Goal: Leave review/rating: Leave review/rating

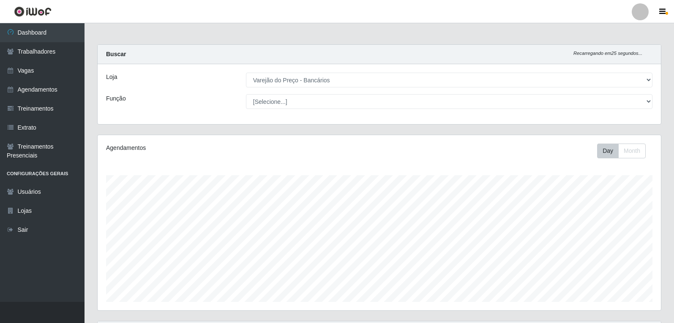
select select "157"
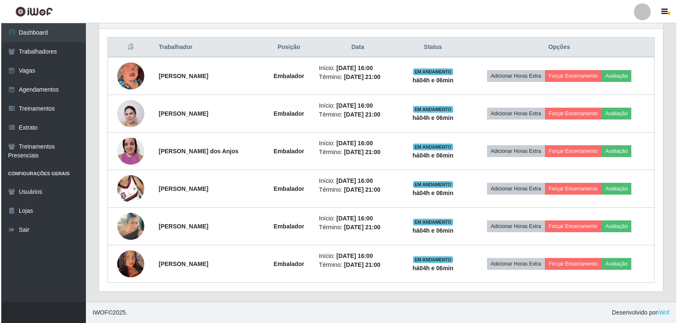
scroll to position [175, 564]
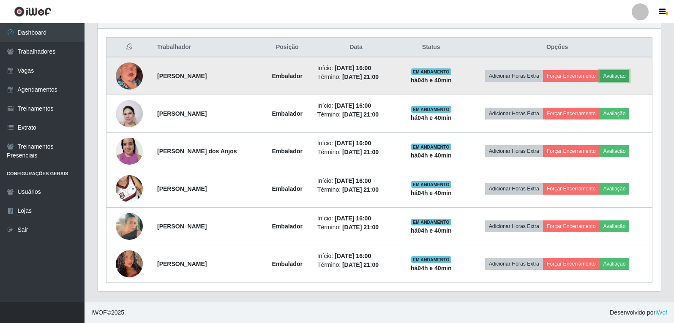
click at [619, 75] on button "Avaliação" at bounding box center [615, 76] width 30 height 12
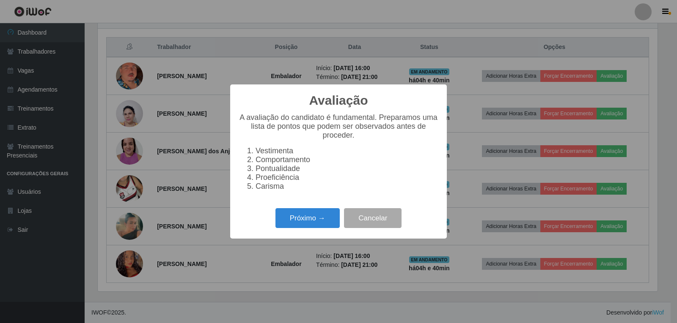
scroll to position [175, 559]
click at [321, 225] on button "Próximo →" at bounding box center [307, 218] width 64 height 20
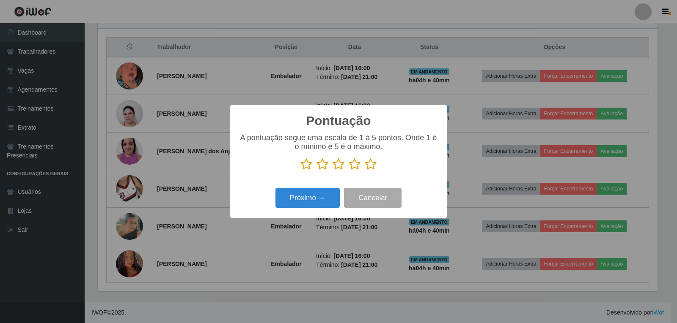
click at [372, 167] on icon at bounding box center [370, 164] width 12 height 13
click at [364, 171] on input "radio" at bounding box center [364, 171] width 0 height 0
click at [305, 204] on button "Próximo →" at bounding box center [307, 198] width 64 height 20
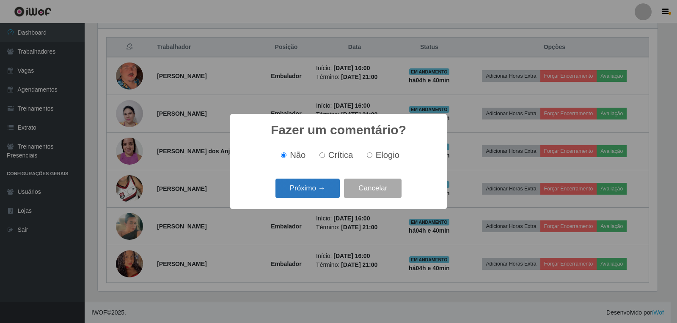
click at [313, 194] on button "Próximo →" at bounding box center [307, 189] width 64 height 20
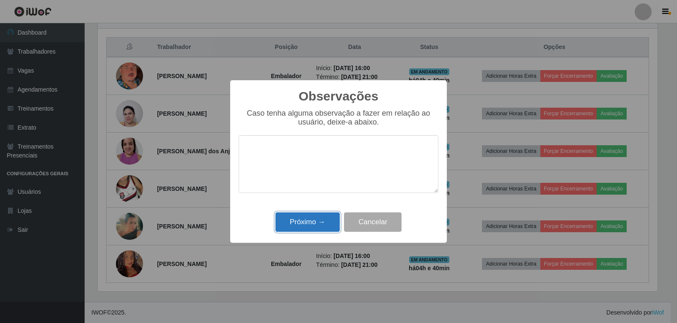
click at [328, 226] on button "Próximo →" at bounding box center [307, 223] width 64 height 20
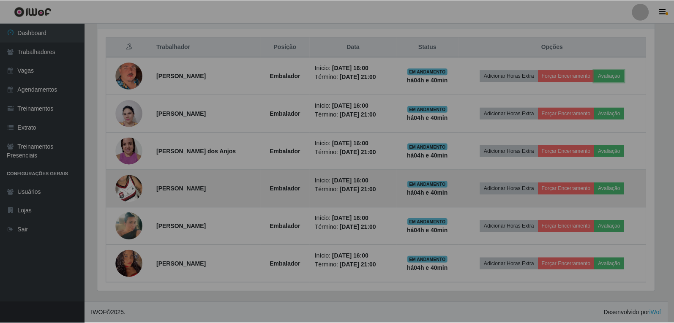
scroll to position [175, 564]
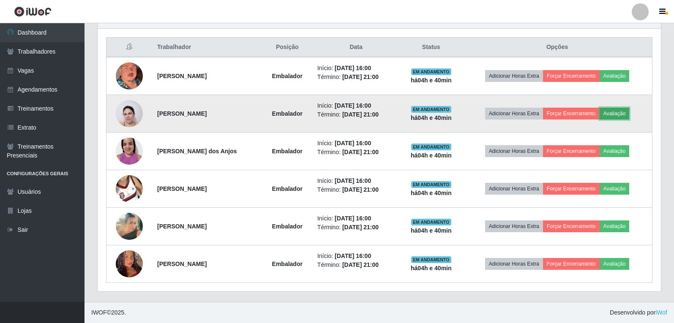
click at [622, 115] on button "Avaliação" at bounding box center [615, 114] width 30 height 12
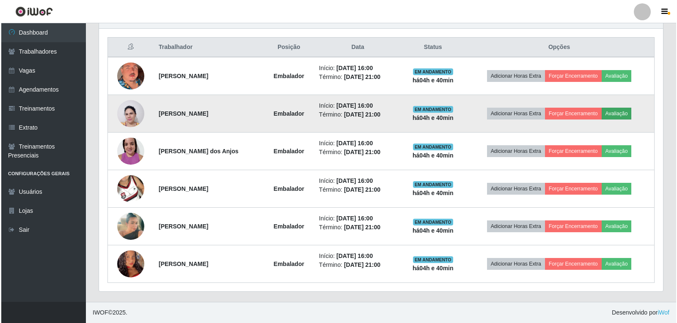
scroll to position [175, 559]
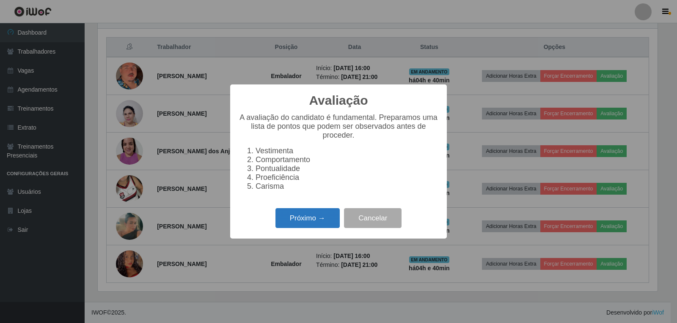
click at [324, 227] on button "Próximo →" at bounding box center [307, 218] width 64 height 20
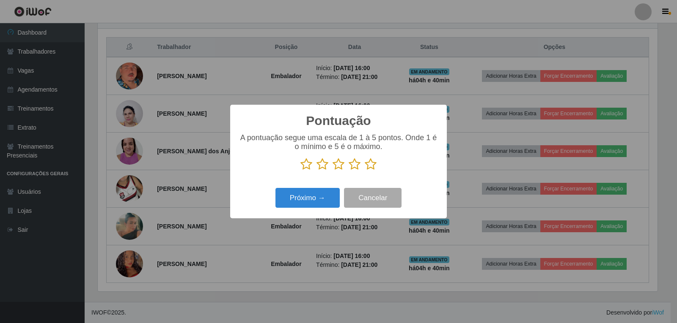
click at [369, 165] on icon at bounding box center [370, 164] width 12 height 13
click at [364, 171] on input "radio" at bounding box center [364, 171] width 0 height 0
click at [304, 197] on button "Próximo →" at bounding box center [307, 198] width 64 height 20
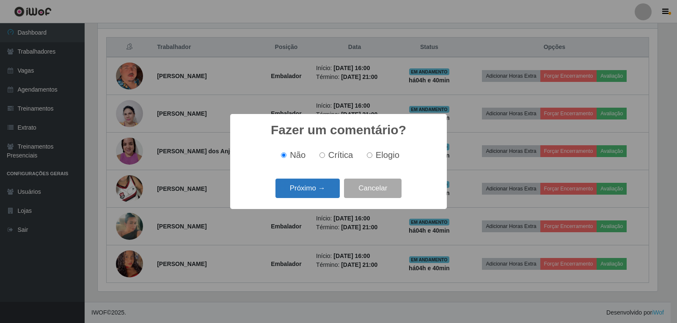
click at [306, 189] on button "Próximo →" at bounding box center [307, 189] width 64 height 20
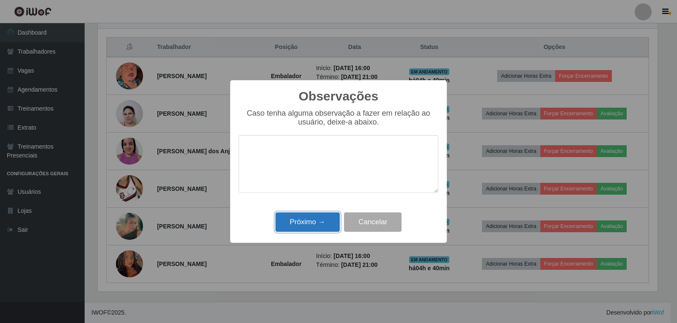
click at [312, 220] on button "Próximo →" at bounding box center [307, 223] width 64 height 20
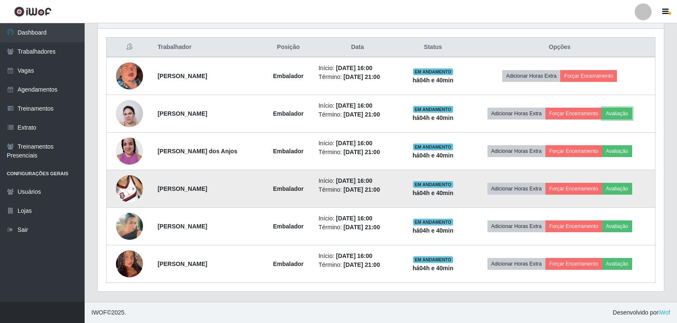
scroll to position [175, 564]
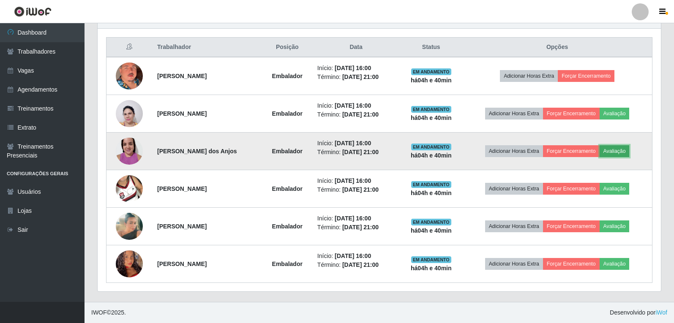
click at [628, 148] on button "Avaliação" at bounding box center [615, 151] width 30 height 12
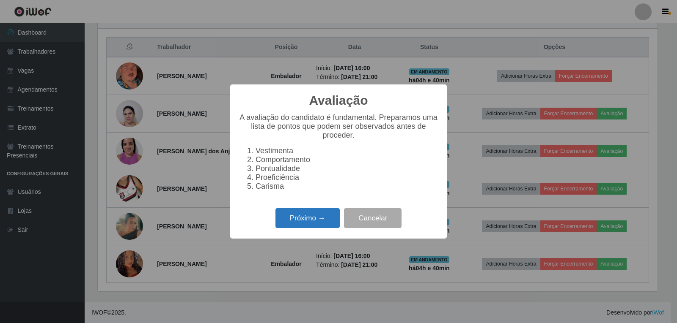
click at [316, 222] on button "Próximo →" at bounding box center [307, 218] width 64 height 20
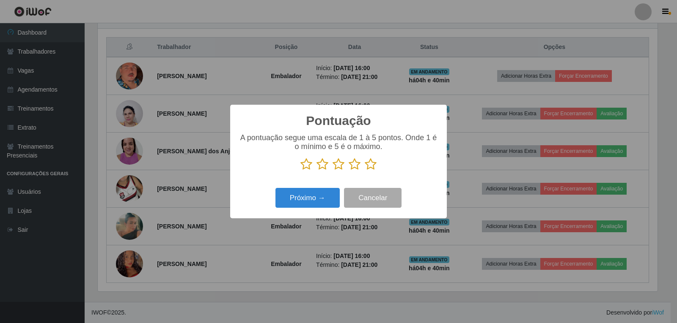
scroll to position [422652, 422268]
click at [369, 168] on icon at bounding box center [370, 164] width 12 height 13
click at [364, 171] on input "radio" at bounding box center [364, 171] width 0 height 0
click at [319, 192] on button "Próximo →" at bounding box center [307, 198] width 64 height 20
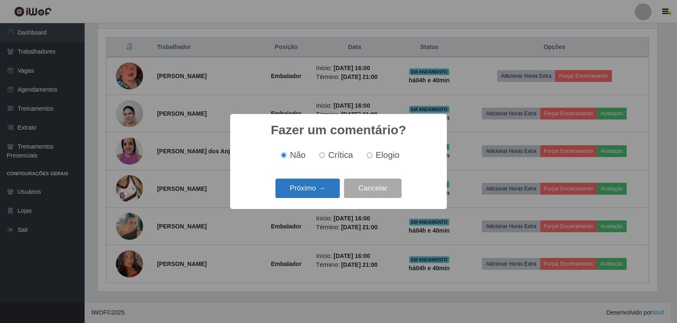
click at [322, 186] on button "Próximo →" at bounding box center [307, 189] width 64 height 20
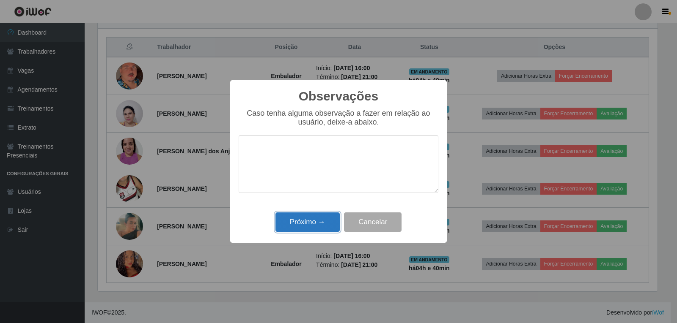
click at [321, 219] on button "Próximo →" at bounding box center [307, 223] width 64 height 20
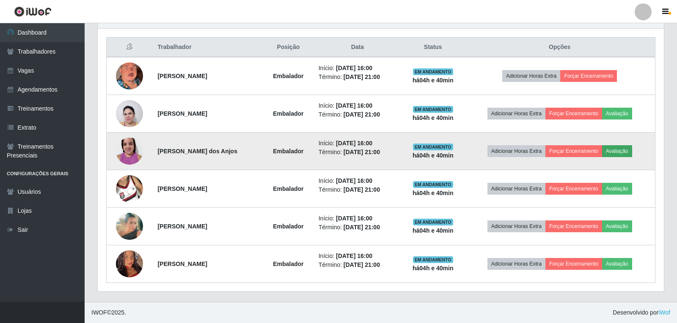
scroll to position [175, 564]
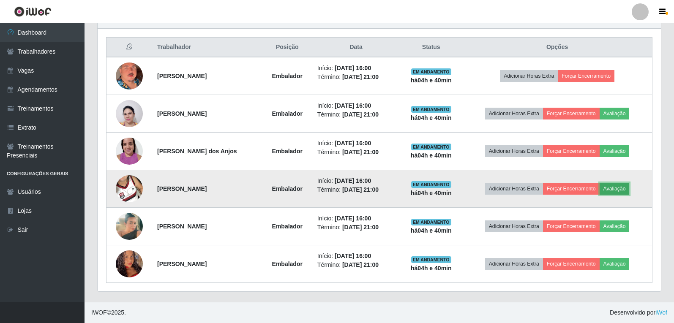
click at [622, 191] on button "Avaliação" at bounding box center [615, 189] width 30 height 12
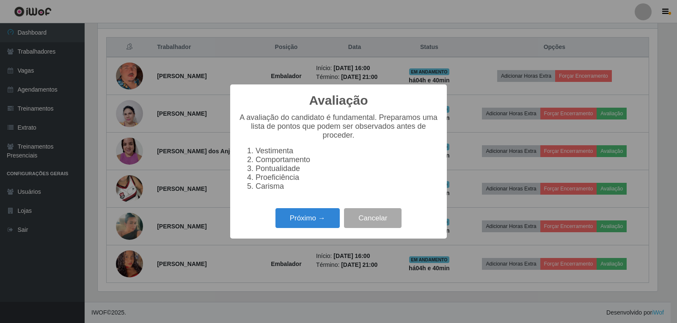
scroll to position [175, 559]
click at [296, 225] on button "Próximo →" at bounding box center [307, 218] width 64 height 20
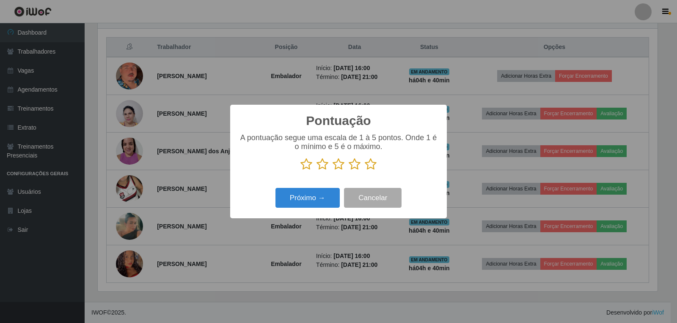
click at [370, 164] on icon at bounding box center [370, 164] width 12 height 13
click at [364, 171] on input "radio" at bounding box center [364, 171] width 0 height 0
click at [312, 198] on button "Próximo →" at bounding box center [307, 198] width 64 height 20
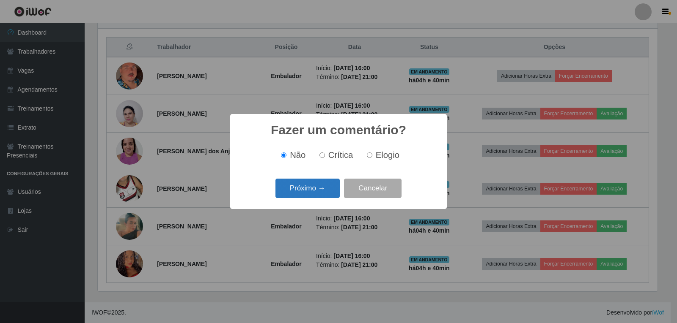
click at [313, 194] on button "Próximo →" at bounding box center [307, 189] width 64 height 20
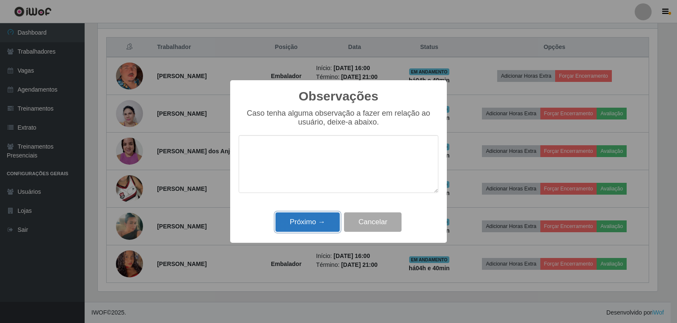
click at [311, 226] on button "Próximo →" at bounding box center [307, 223] width 64 height 20
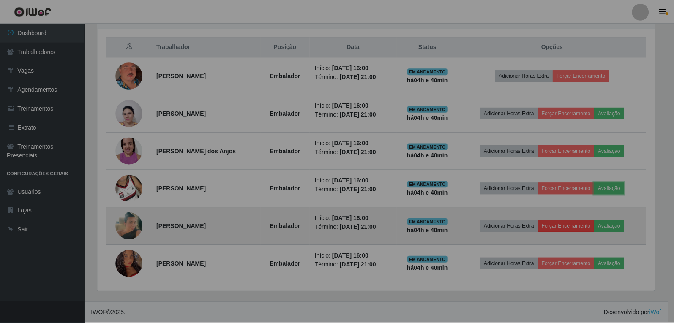
scroll to position [175, 564]
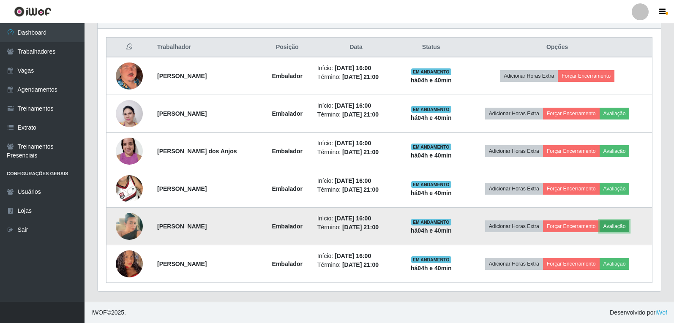
click at [625, 225] on button "Avaliação" at bounding box center [615, 227] width 30 height 12
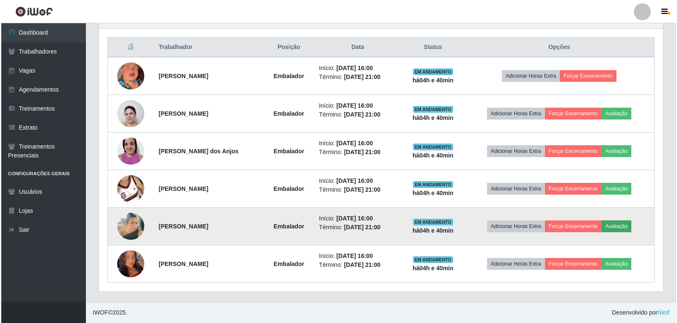
scroll to position [175, 559]
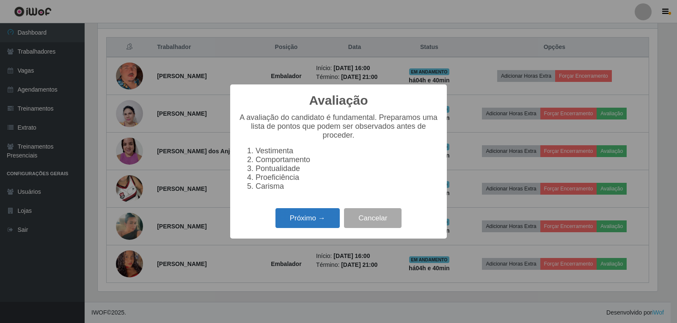
click at [330, 225] on button "Próximo →" at bounding box center [307, 218] width 64 height 20
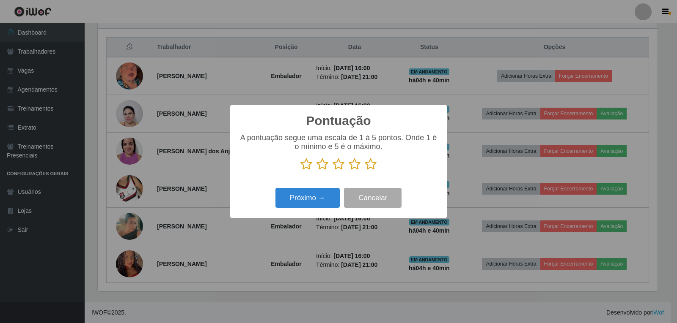
click at [367, 169] on icon at bounding box center [370, 164] width 12 height 13
click at [364, 171] on input "radio" at bounding box center [364, 171] width 0 height 0
click at [333, 192] on button "Próximo →" at bounding box center [307, 198] width 64 height 20
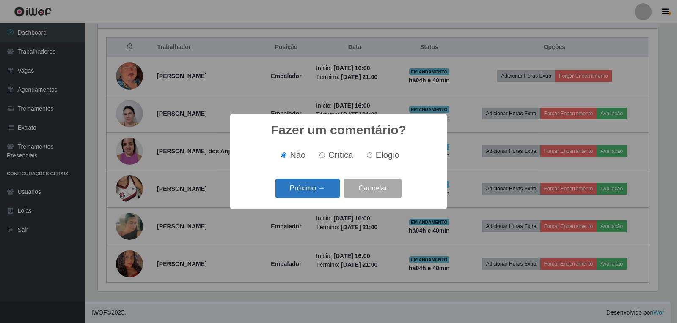
click at [324, 197] on button "Próximo →" at bounding box center [307, 189] width 64 height 20
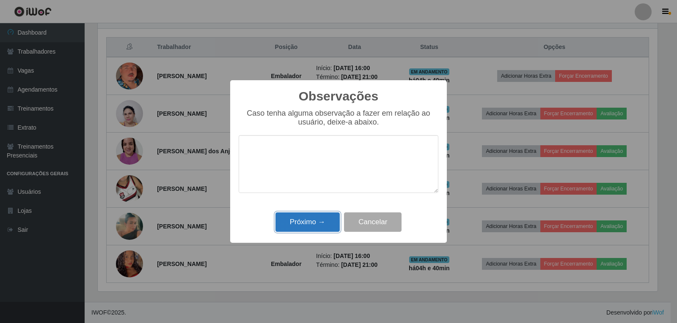
click at [309, 223] on button "Próximo →" at bounding box center [307, 223] width 64 height 20
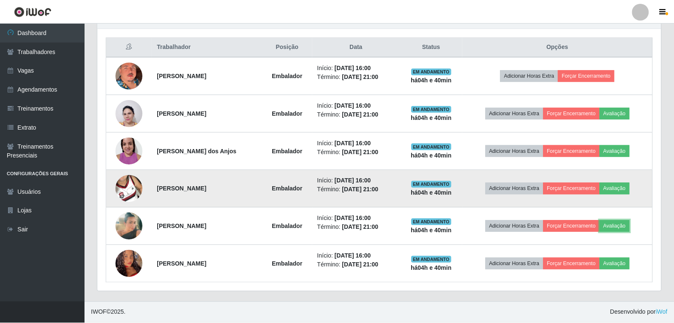
scroll to position [175, 564]
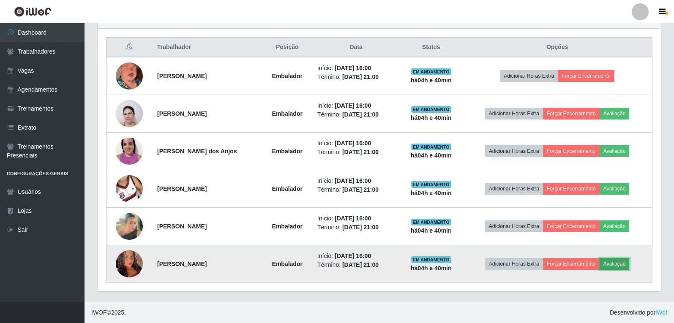
click at [626, 270] on button "Avaliação" at bounding box center [615, 264] width 30 height 12
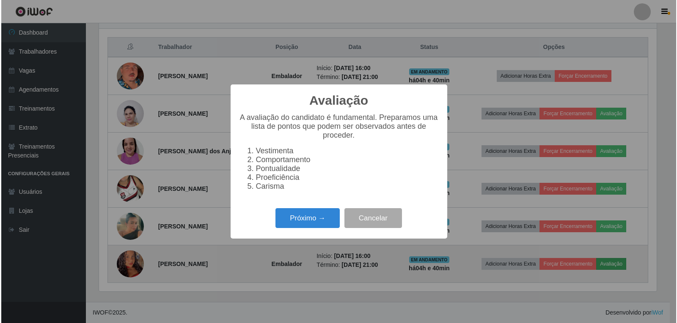
scroll to position [175, 559]
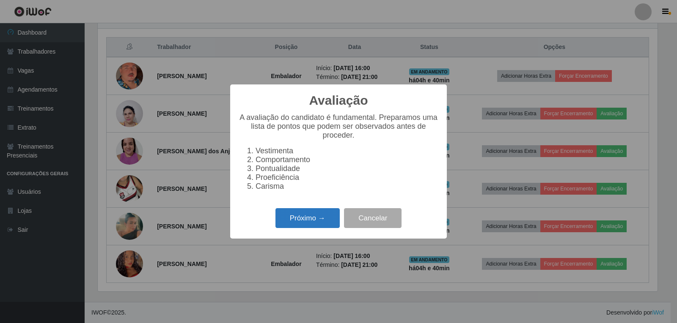
click at [321, 214] on button "Próximo →" at bounding box center [307, 218] width 64 height 20
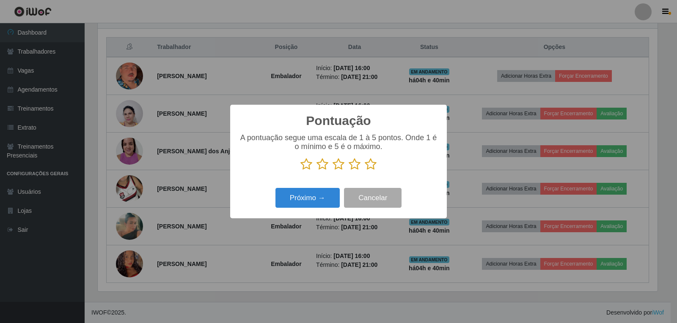
scroll to position [422652, 422268]
click at [367, 170] on icon at bounding box center [370, 164] width 12 height 13
click at [364, 171] on input "radio" at bounding box center [364, 171] width 0 height 0
click at [309, 195] on button "Próximo →" at bounding box center [307, 198] width 64 height 20
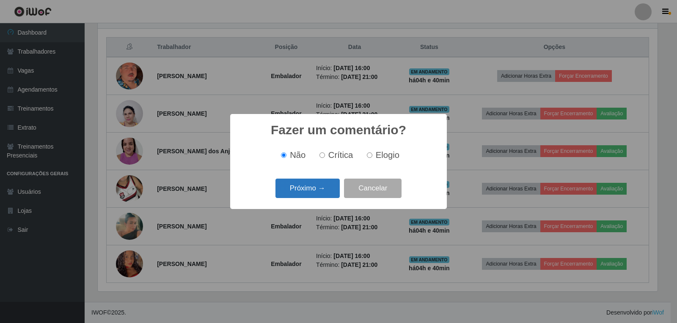
click at [313, 194] on button "Próximo →" at bounding box center [307, 189] width 64 height 20
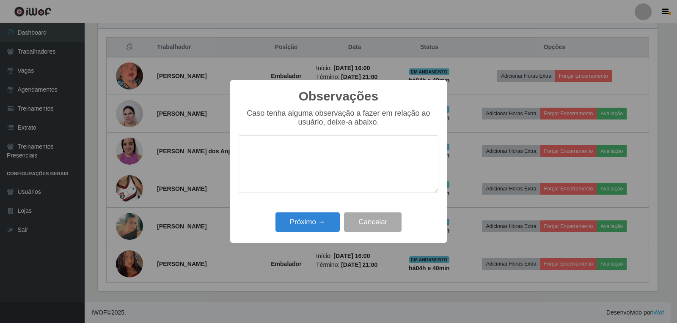
click at [319, 213] on div "Próximo → Cancelar" at bounding box center [338, 222] width 200 height 24
click at [323, 221] on button "Próximo →" at bounding box center [307, 223] width 64 height 20
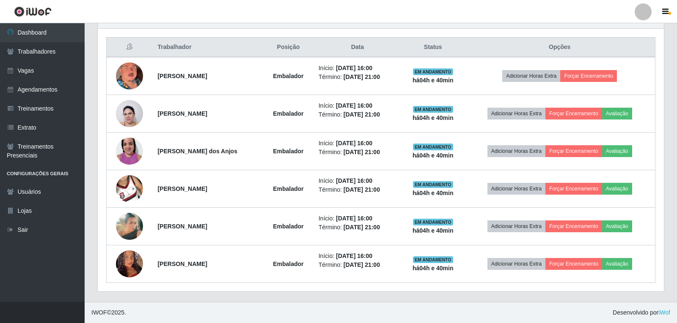
scroll to position [0, 0]
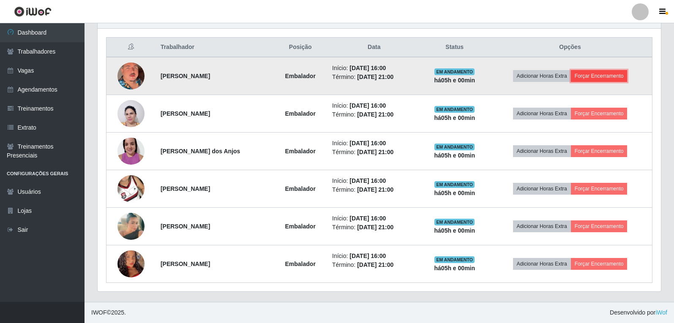
click at [605, 80] on button "Forçar Encerramento" at bounding box center [599, 76] width 57 height 12
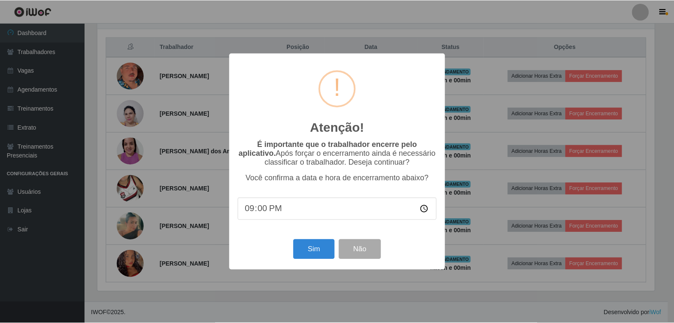
scroll to position [175, 559]
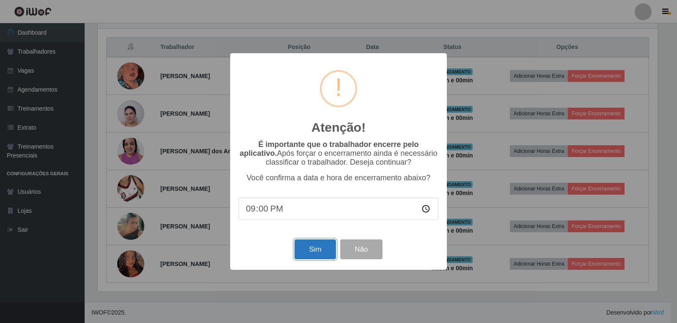
click at [319, 252] on button "Sim" at bounding box center [314, 250] width 41 height 20
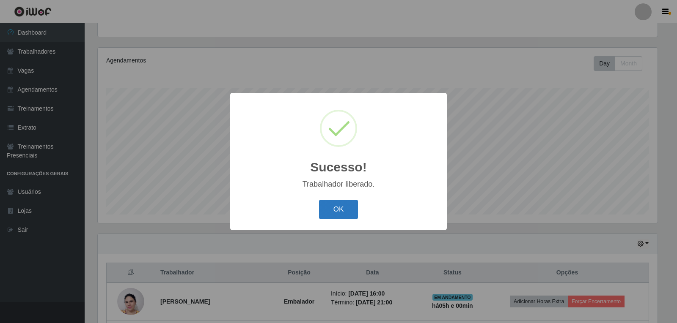
click at [341, 213] on button "OK" at bounding box center [338, 210] width 39 height 20
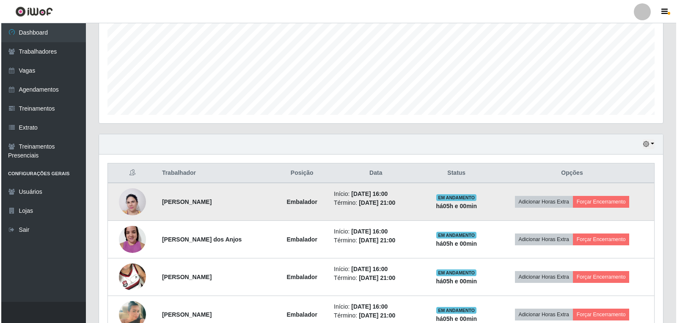
scroll to position [214, 0]
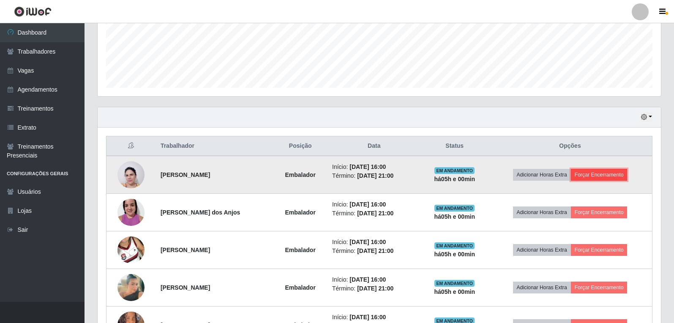
click at [606, 171] on button "Forçar Encerramento" at bounding box center [599, 175] width 57 height 12
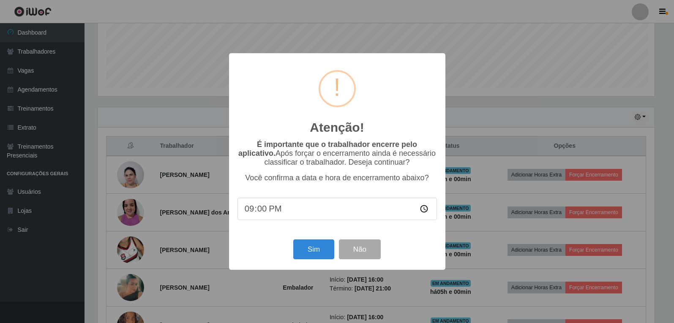
scroll to position [175, 559]
click at [320, 250] on button "Sim" at bounding box center [314, 250] width 41 height 20
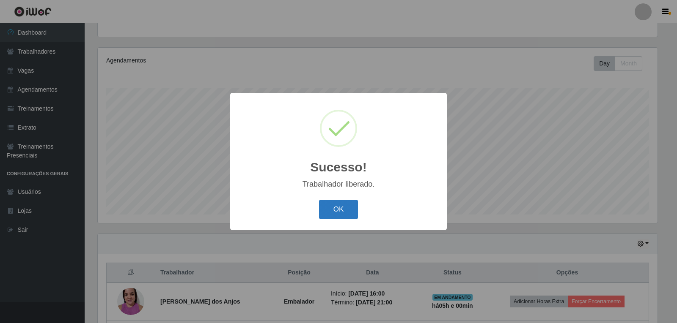
click at [351, 211] on button "OK" at bounding box center [338, 210] width 39 height 20
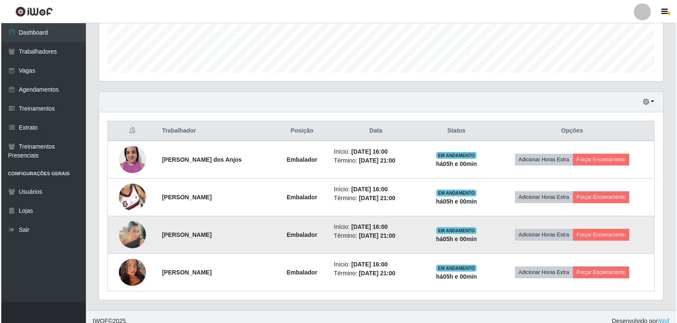
scroll to position [238, 0]
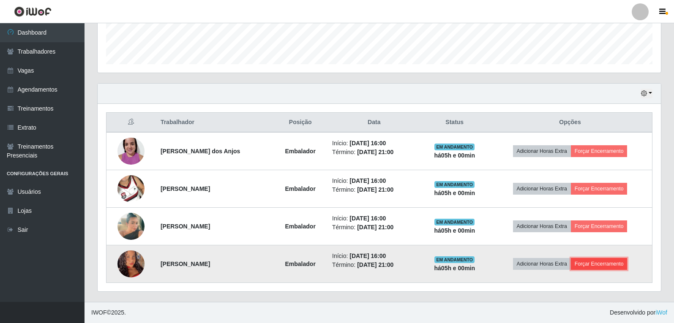
click at [607, 267] on button "Forçar Encerramento" at bounding box center [599, 264] width 57 height 12
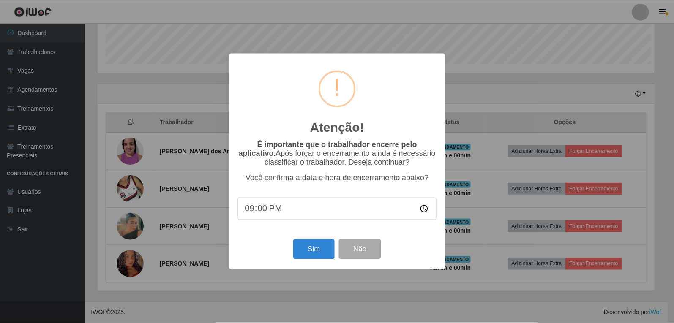
scroll to position [175, 559]
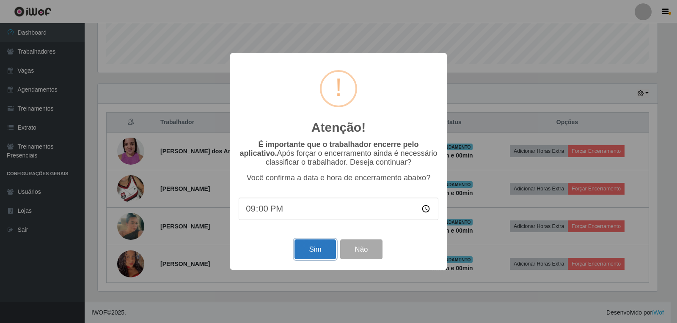
click at [300, 246] on button "Sim" at bounding box center [314, 250] width 41 height 20
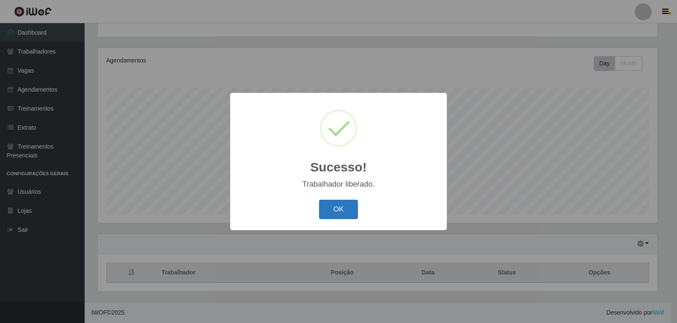
click at [336, 211] on button "OK" at bounding box center [338, 210] width 39 height 20
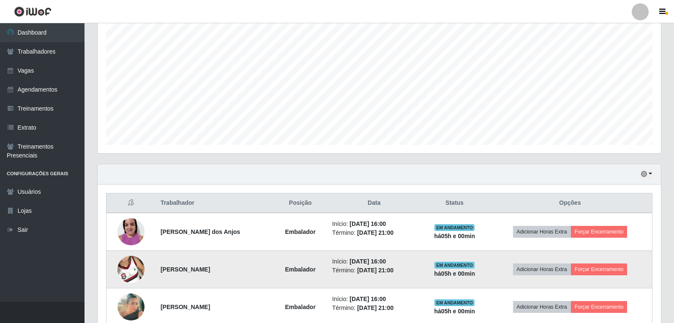
scroll to position [172, 0]
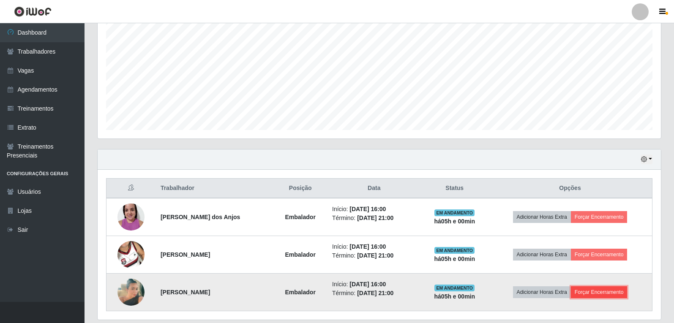
click at [587, 294] on button "Forçar Encerramento" at bounding box center [599, 293] width 57 height 12
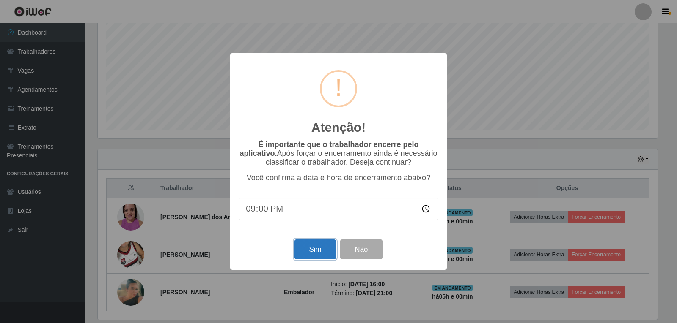
click at [310, 252] on button "Sim" at bounding box center [314, 250] width 41 height 20
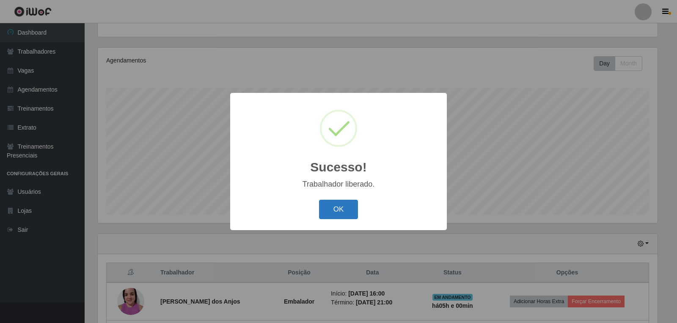
click at [349, 208] on button "OK" at bounding box center [338, 210] width 39 height 20
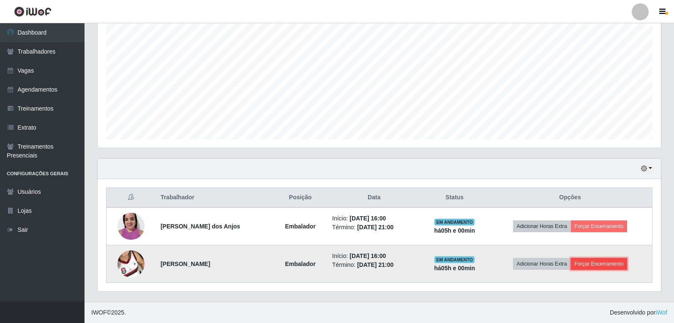
click at [582, 266] on button "Forçar Encerramento" at bounding box center [599, 264] width 57 height 12
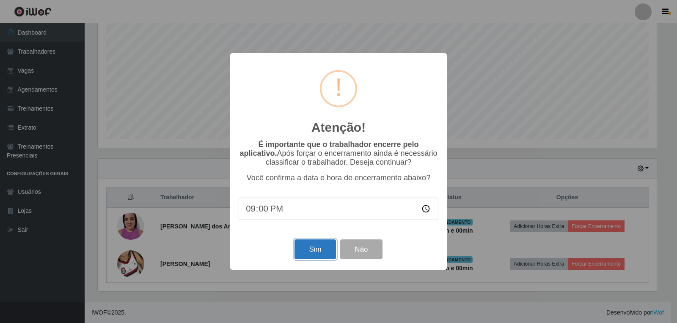
click at [317, 252] on button "Sim" at bounding box center [314, 250] width 41 height 20
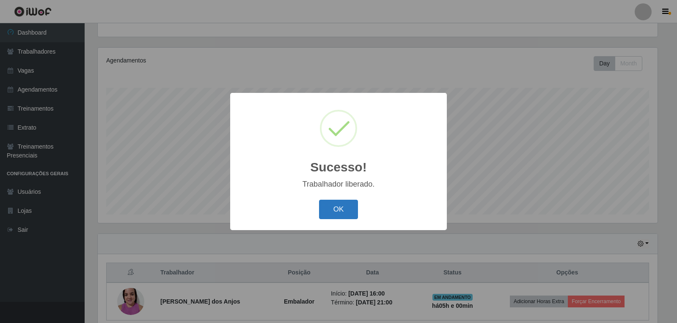
click at [333, 213] on button "OK" at bounding box center [338, 210] width 39 height 20
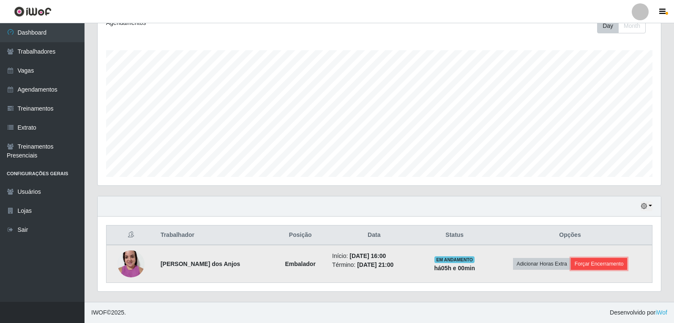
click at [595, 265] on button "Forçar Encerramento" at bounding box center [599, 264] width 57 height 12
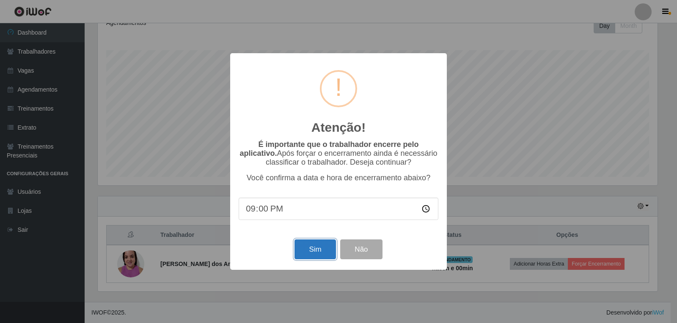
click at [317, 255] on button "Sim" at bounding box center [314, 250] width 41 height 20
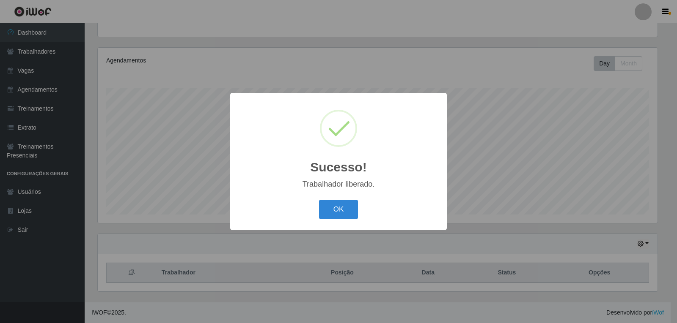
click at [319, 200] on button "OK" at bounding box center [338, 210] width 39 height 20
